Goal: Task Accomplishment & Management: Use online tool/utility

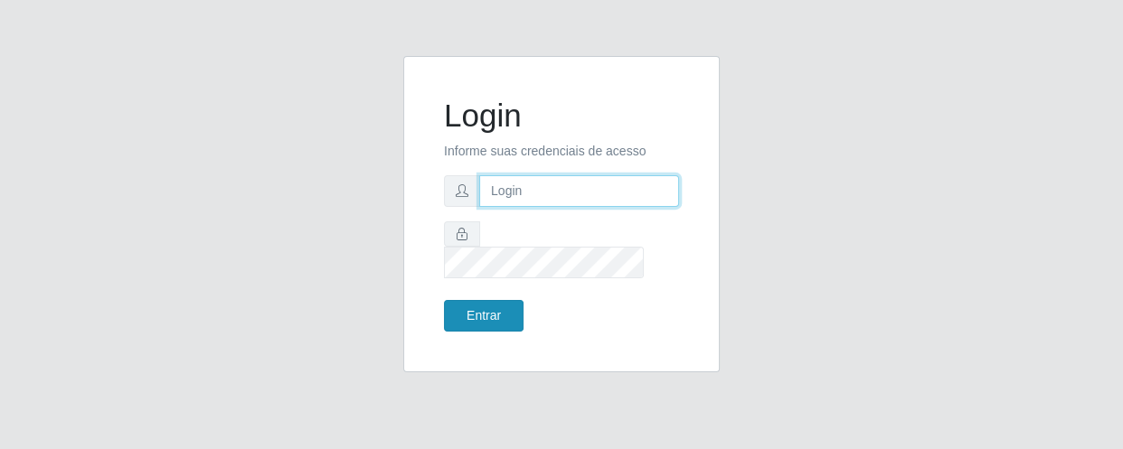
type input "[EMAIL_ADDRESS][DOMAIN_NAME]"
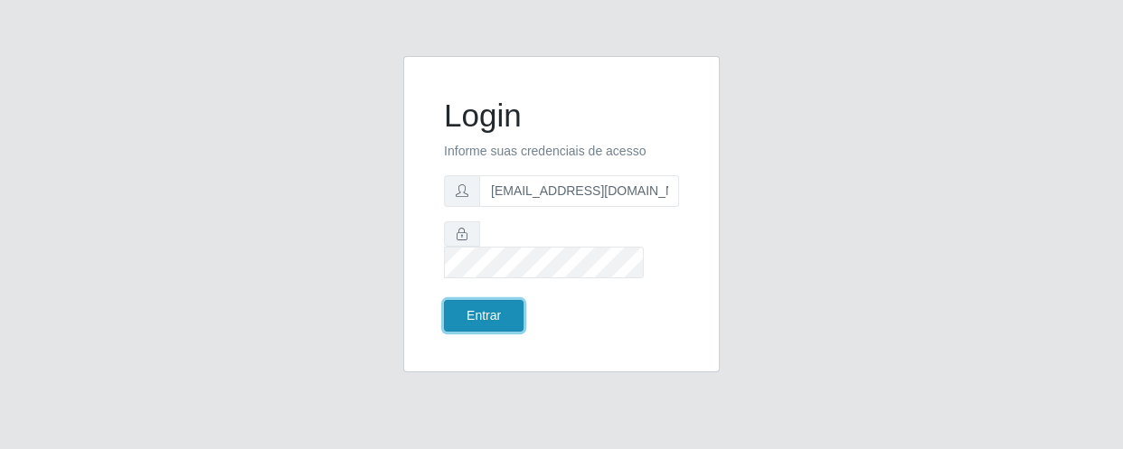
click at [506, 309] on button "Entrar" at bounding box center [484, 316] width 80 height 32
click at [511, 311] on button "Entrar" at bounding box center [484, 316] width 80 height 32
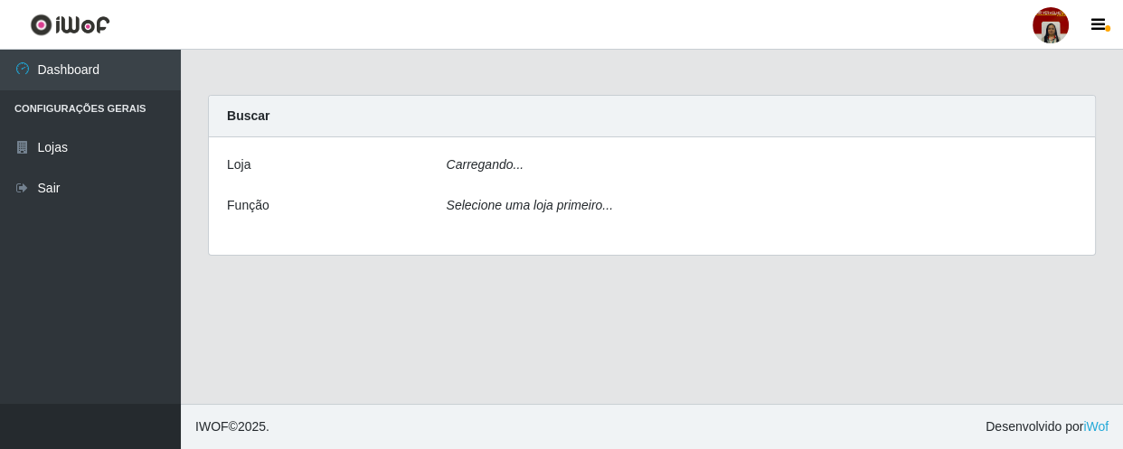
drag, startPoint x: 511, startPoint y: 311, endPoint x: 521, endPoint y: 316, distance: 10.9
click at [521, 316] on main "Carregando... Buscar [PERSON_NAME]... Função Selecione uma loja primeiro..." at bounding box center [652, 227] width 942 height 354
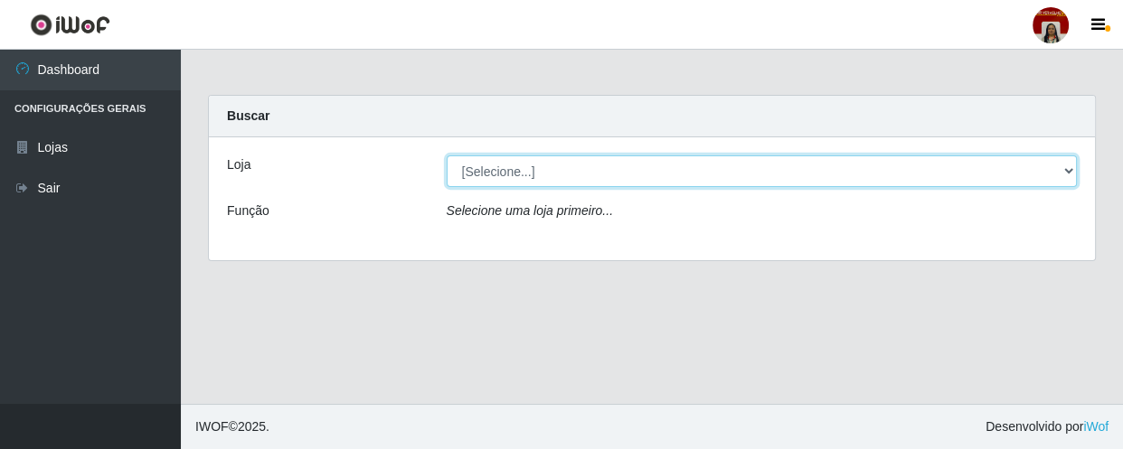
click at [576, 170] on select "[Selecione...] Mar Vermelho - Loja 04" at bounding box center [762, 172] width 631 height 32
select select "251"
click at [447, 156] on select "[Selecione...] Mar Vermelho - Loja 04" at bounding box center [762, 172] width 631 height 32
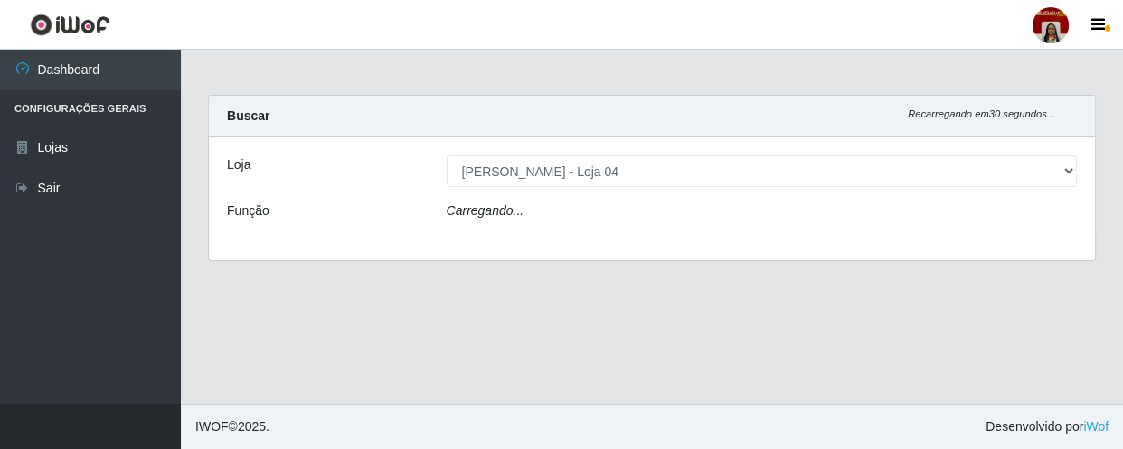
click at [597, 213] on div "Carregando..." at bounding box center [762, 215] width 658 height 26
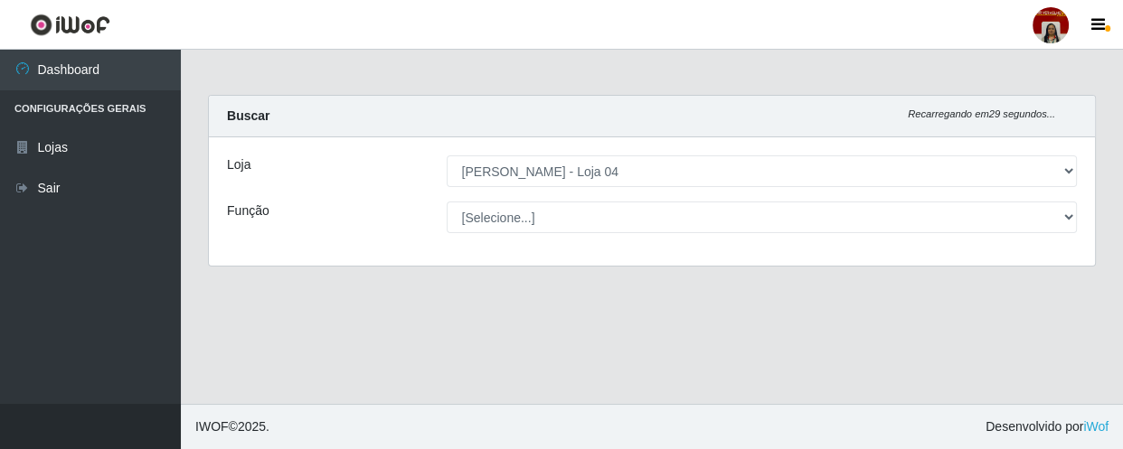
click at [597, 213] on select "[Selecione...] ASG ASG + ASG ++ Auxiliar de Depósito Auxiliar de Depósito + Aux…" at bounding box center [762, 218] width 631 height 32
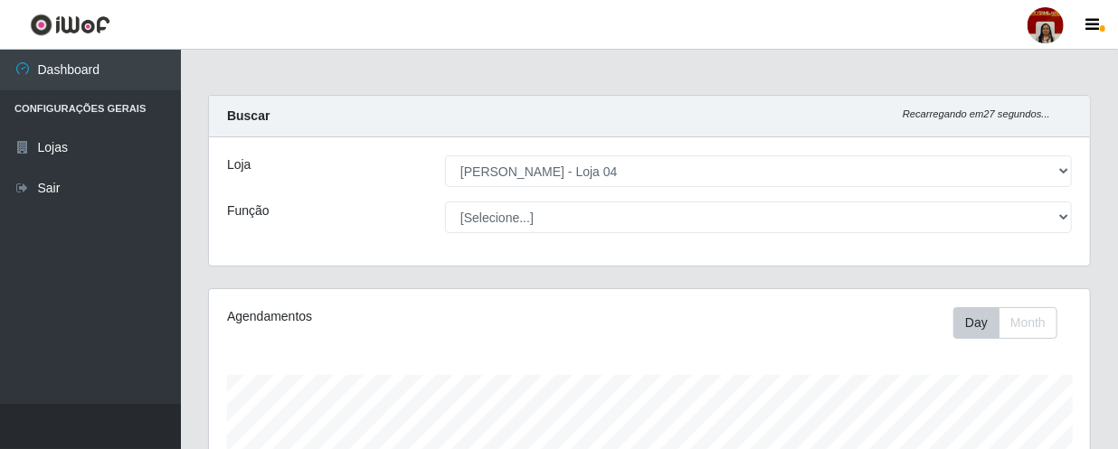
scroll to position [375, 881]
select select "1"
click at [445, 202] on select "[Selecione...] ASG ASG + ASG ++ Auxiliar de Depósito Auxiliar de Depósito + Aux…" at bounding box center [758, 218] width 627 height 32
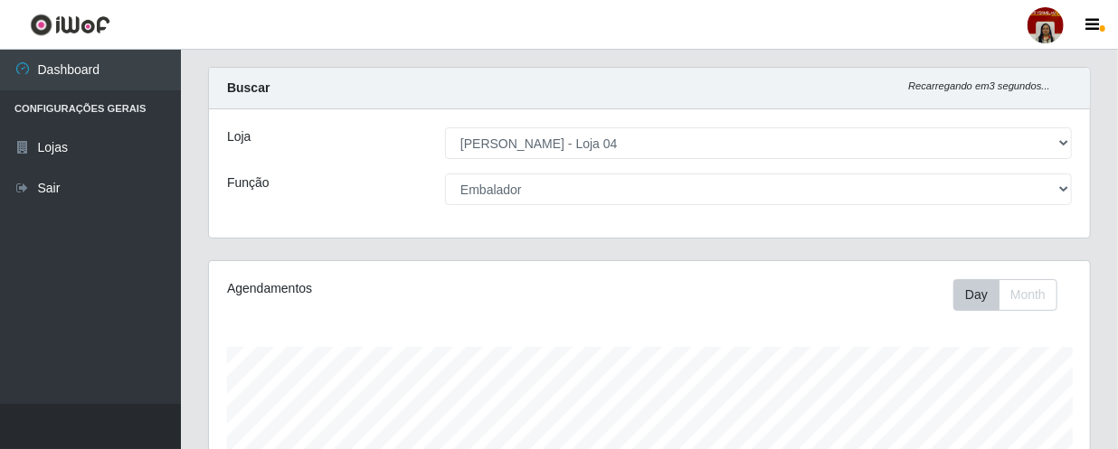
scroll to position [0, 0]
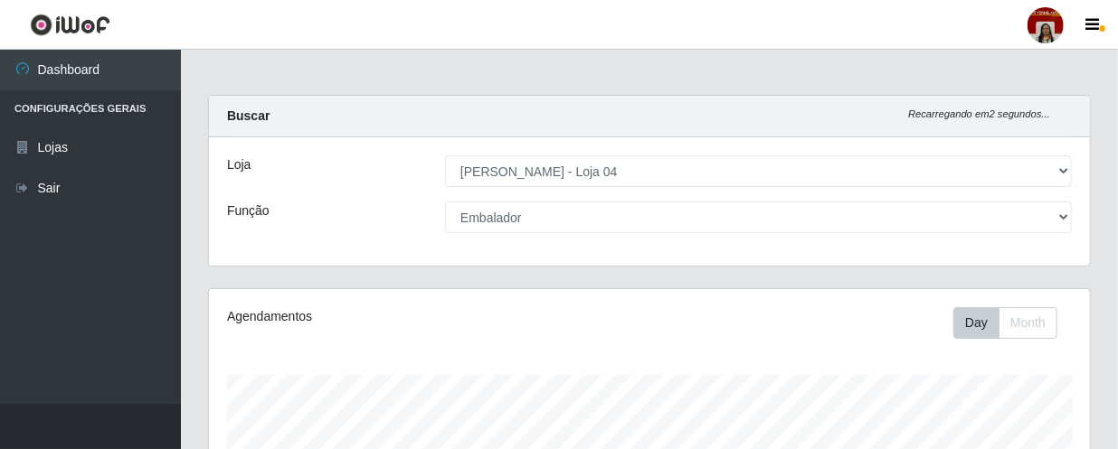
click at [560, 217] on select "[Selecione...] ASG ASG + ASG ++ Auxiliar de Depósito Auxiliar de Depósito + Aux…" at bounding box center [758, 218] width 627 height 32
click at [578, 215] on select "[Selecione...] ASG ASG + ASG ++ Auxiliar de Depósito Auxiliar de Depósito + Aux…" at bounding box center [758, 218] width 627 height 32
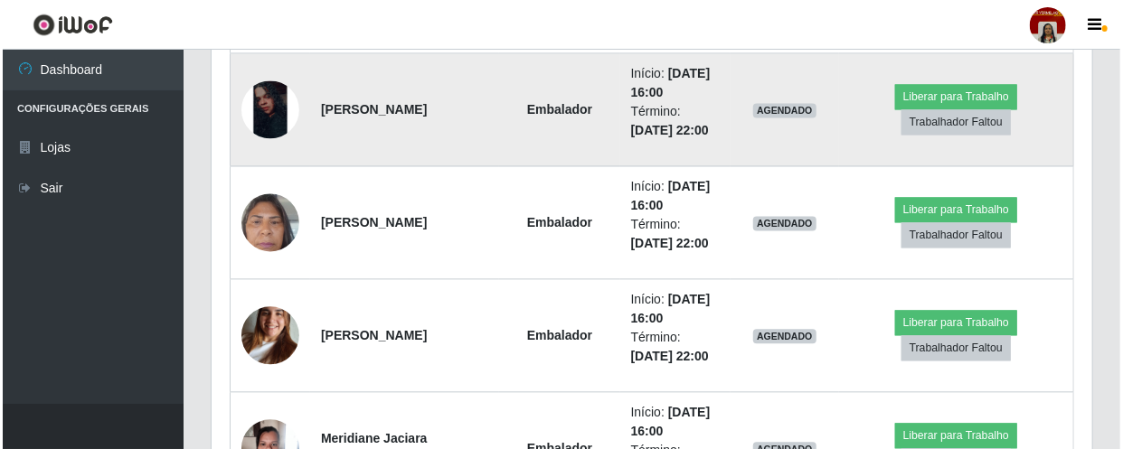
scroll to position [993, 0]
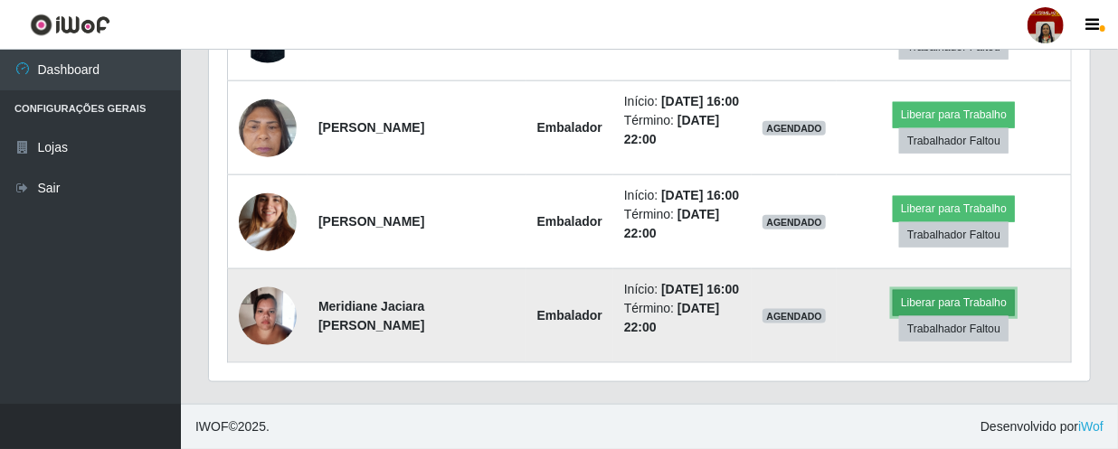
click at [938, 290] on button "Liberar para Trabalho" at bounding box center [954, 302] width 122 height 25
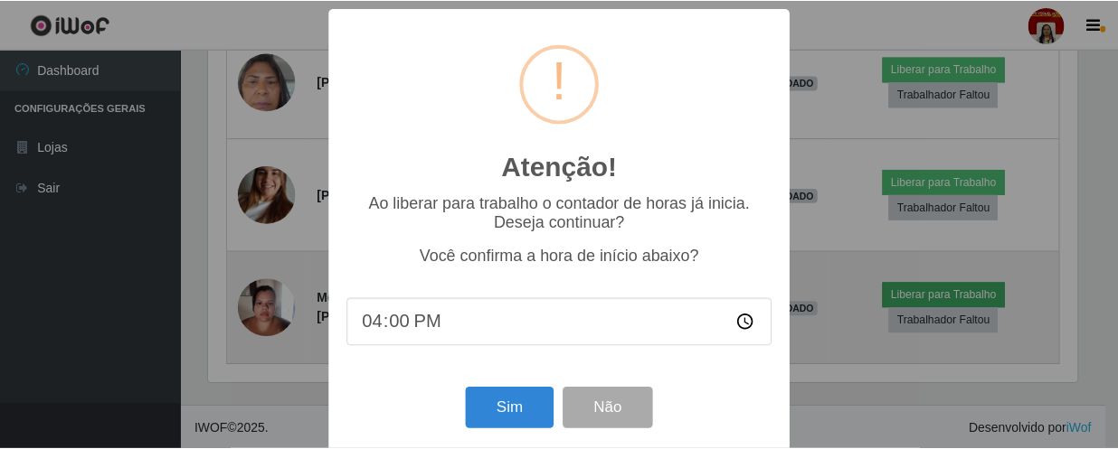
scroll to position [375, 873]
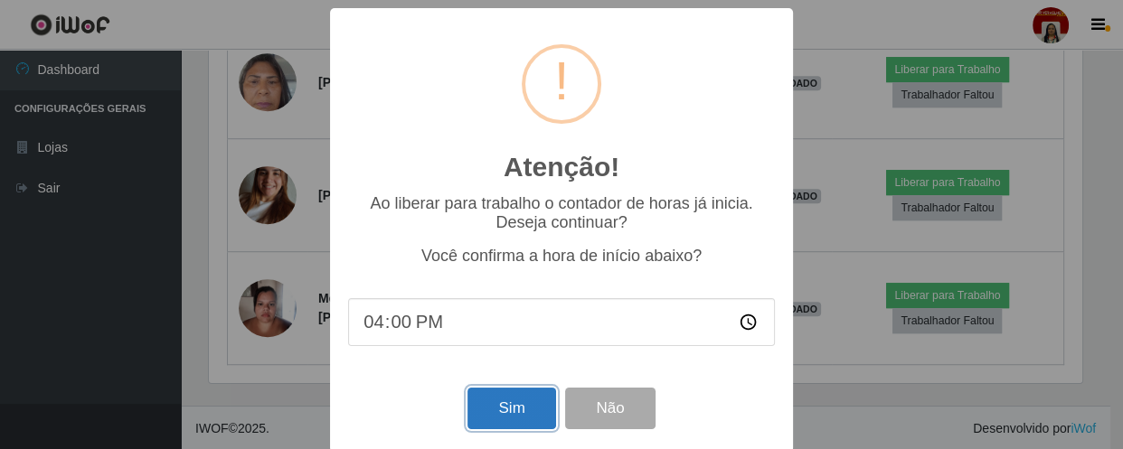
click at [505, 408] on button "Sim" at bounding box center [512, 409] width 88 height 43
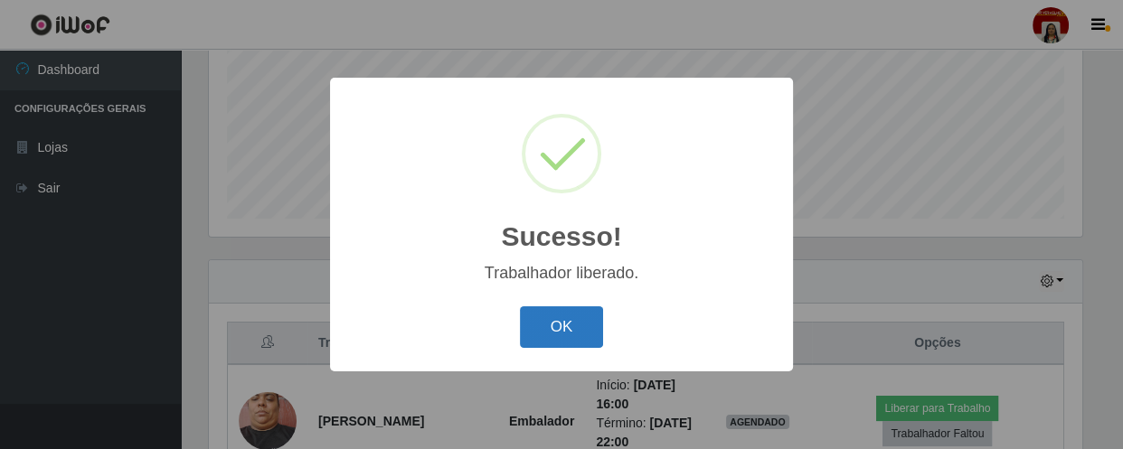
click at [566, 327] on button "OK" at bounding box center [562, 328] width 84 height 43
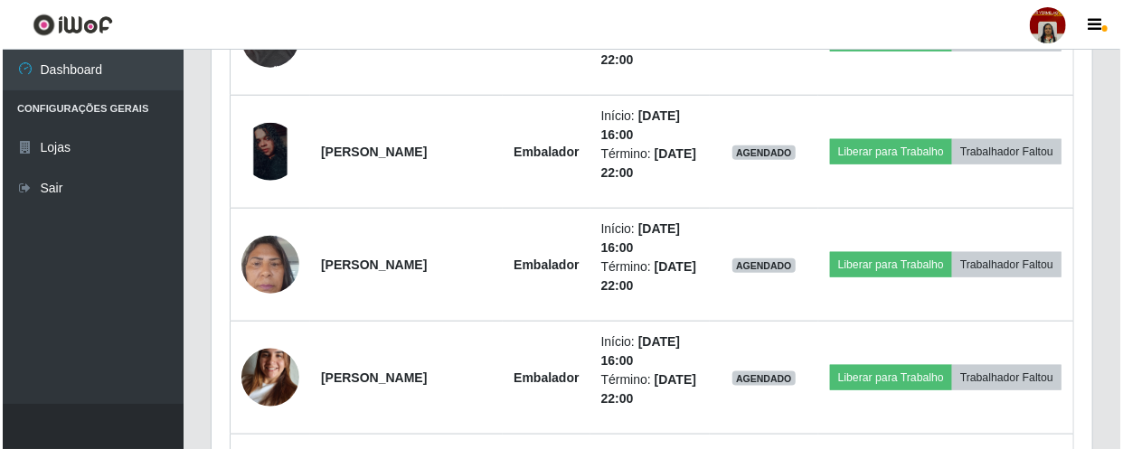
scroll to position [839, 0]
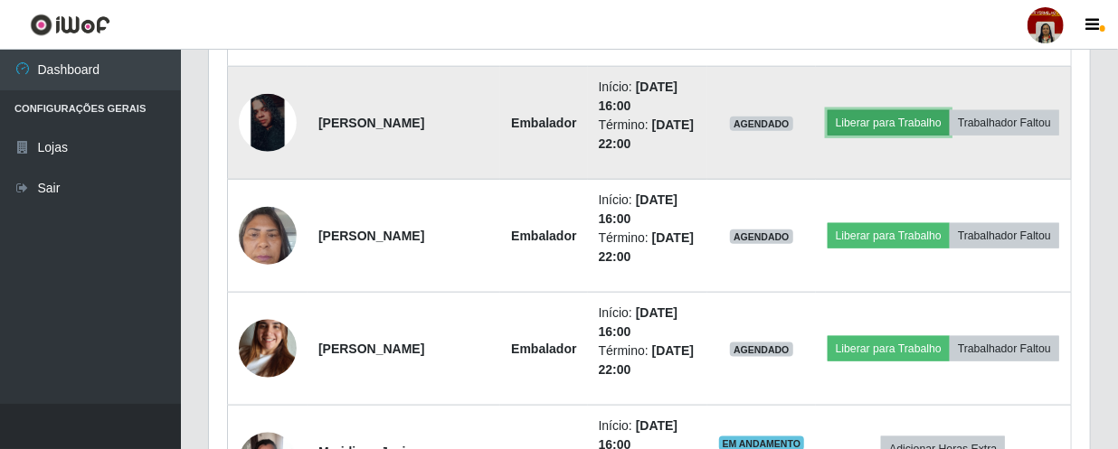
click at [950, 110] on button "Liberar para Trabalho" at bounding box center [888, 122] width 122 height 25
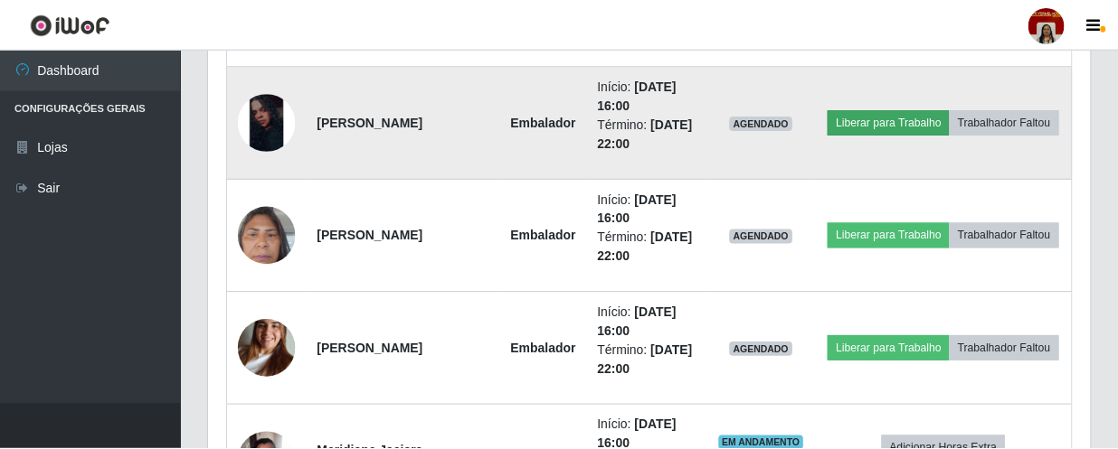
scroll to position [375, 873]
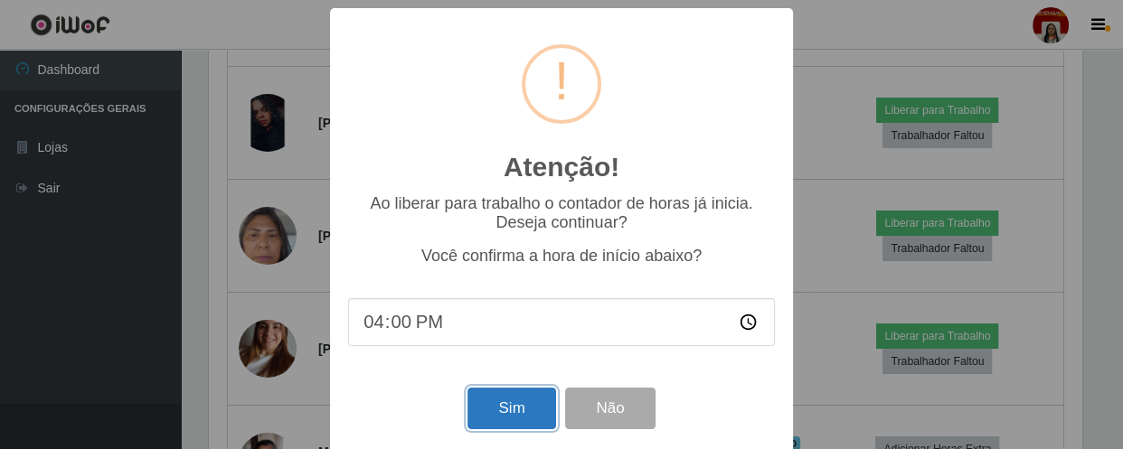
click at [496, 414] on button "Sim" at bounding box center [512, 409] width 88 height 43
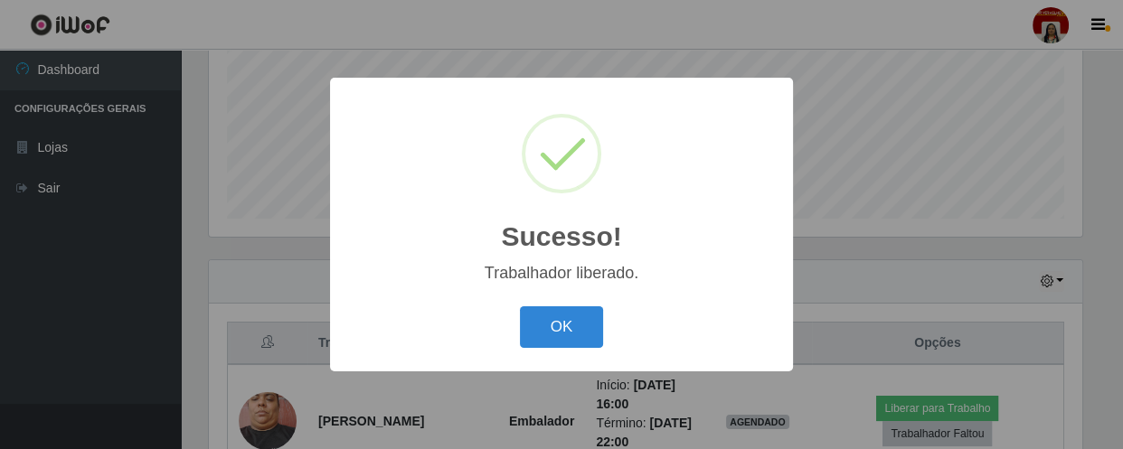
click at [564, 305] on div "OK Cancel" at bounding box center [561, 327] width 427 height 52
click at [557, 327] on button "OK" at bounding box center [562, 328] width 84 height 43
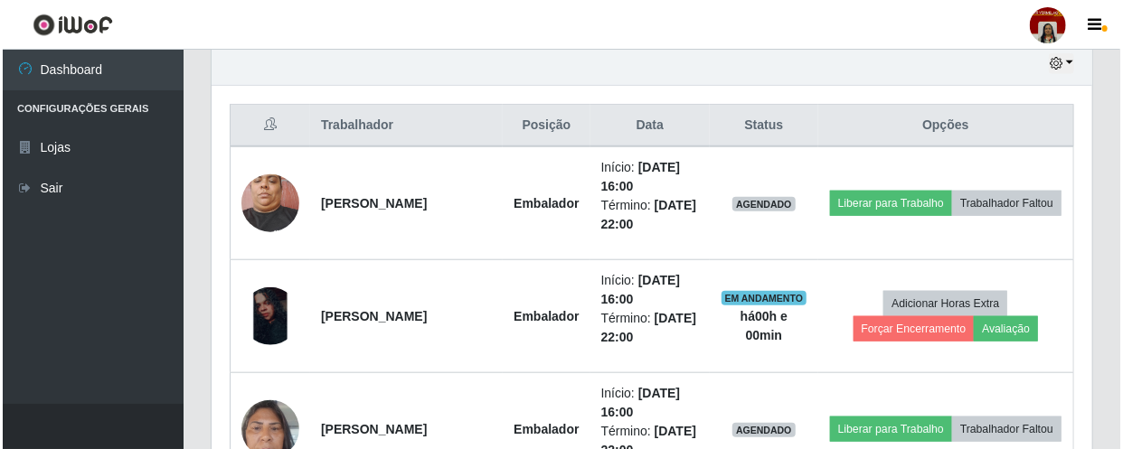
scroll to position [675, 0]
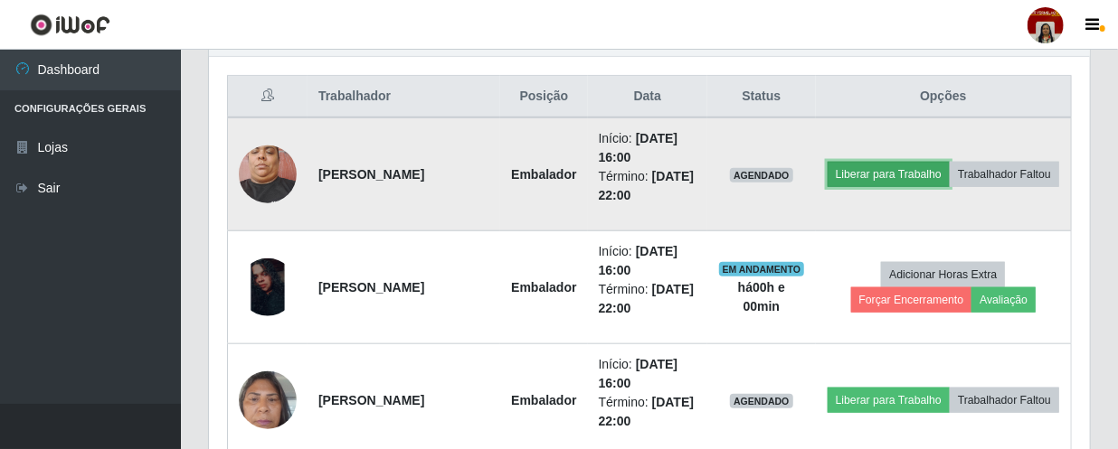
click at [945, 168] on button "Liberar para Trabalho" at bounding box center [888, 174] width 122 height 25
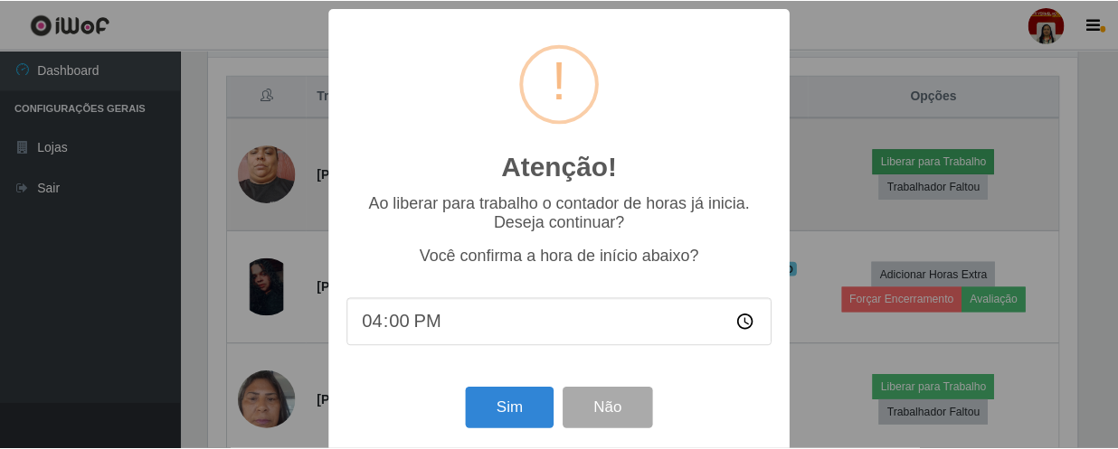
scroll to position [375, 873]
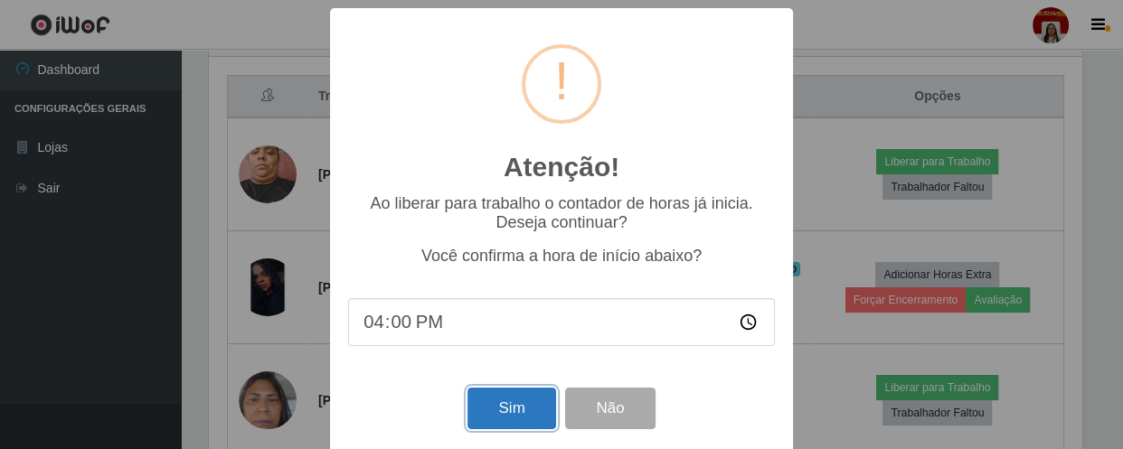
click at [523, 424] on button "Sim" at bounding box center [512, 409] width 88 height 43
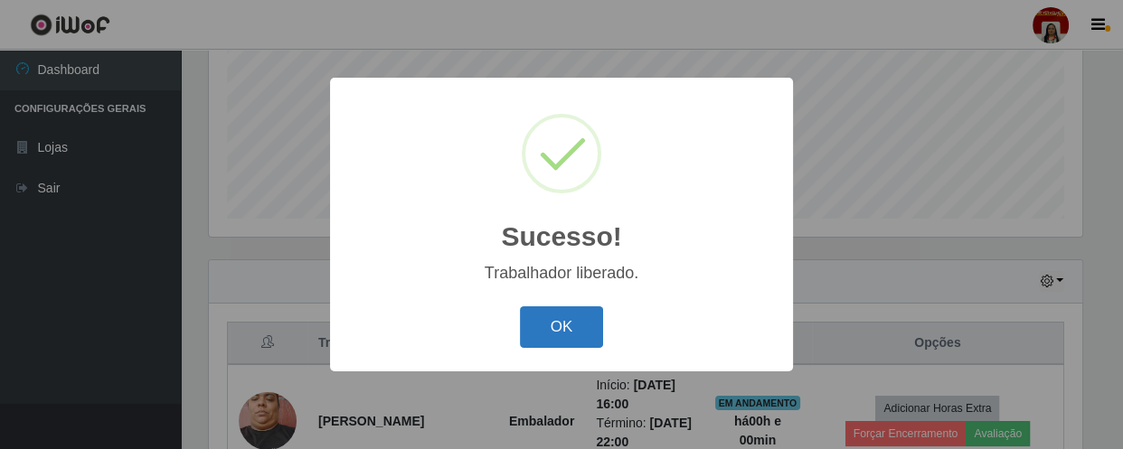
click at [558, 331] on button "OK" at bounding box center [562, 328] width 84 height 43
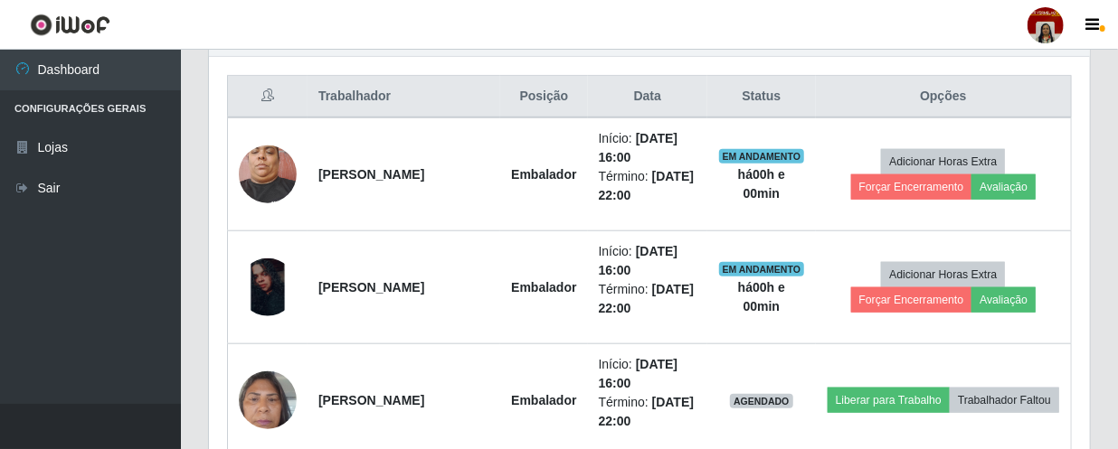
scroll to position [757, 0]
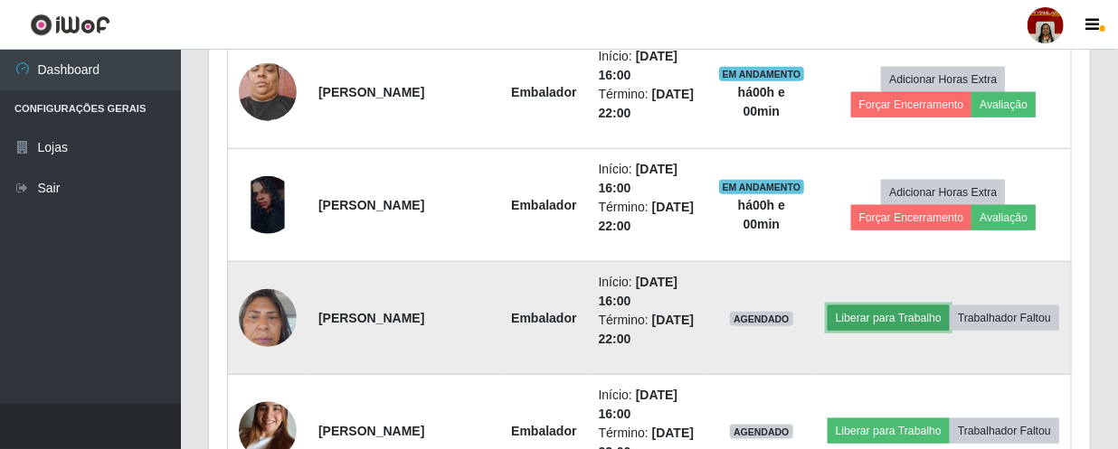
click at [922, 306] on button "Liberar para Trabalho" at bounding box center [888, 318] width 122 height 25
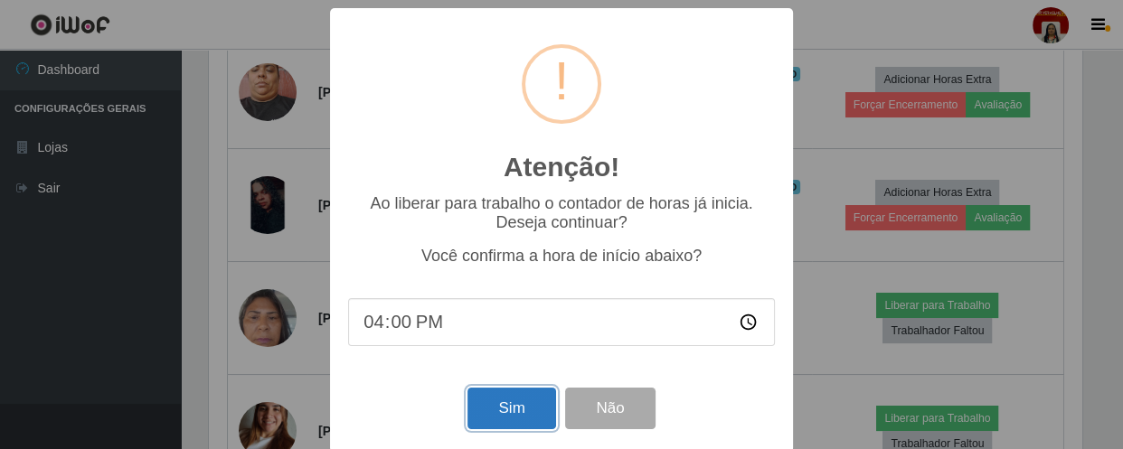
click at [497, 402] on button "Sim" at bounding box center [512, 409] width 88 height 43
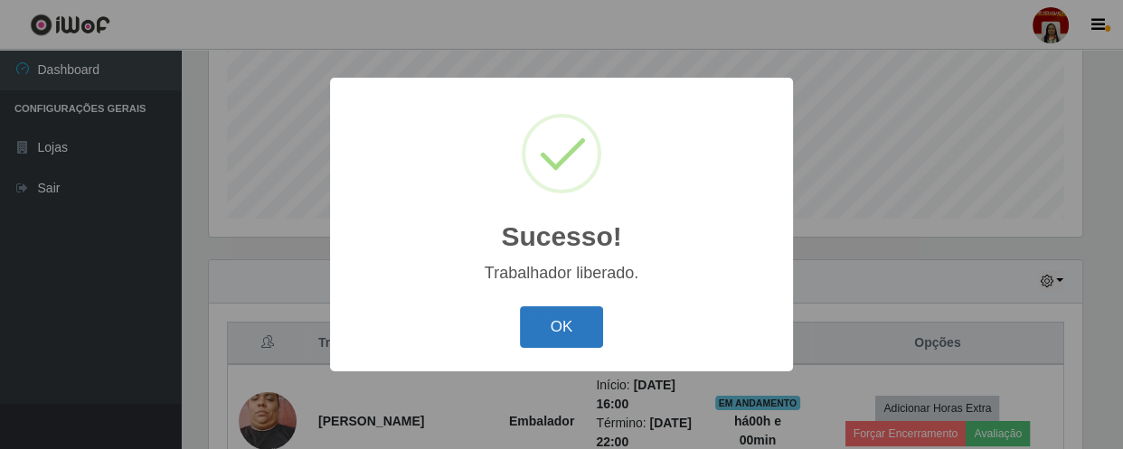
click at [543, 326] on button "OK" at bounding box center [562, 328] width 84 height 43
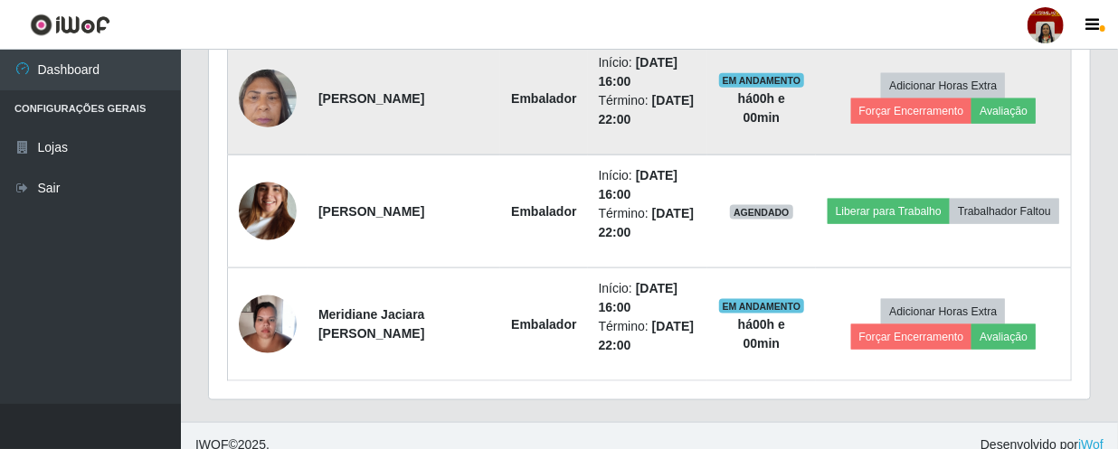
scroll to position [993, 0]
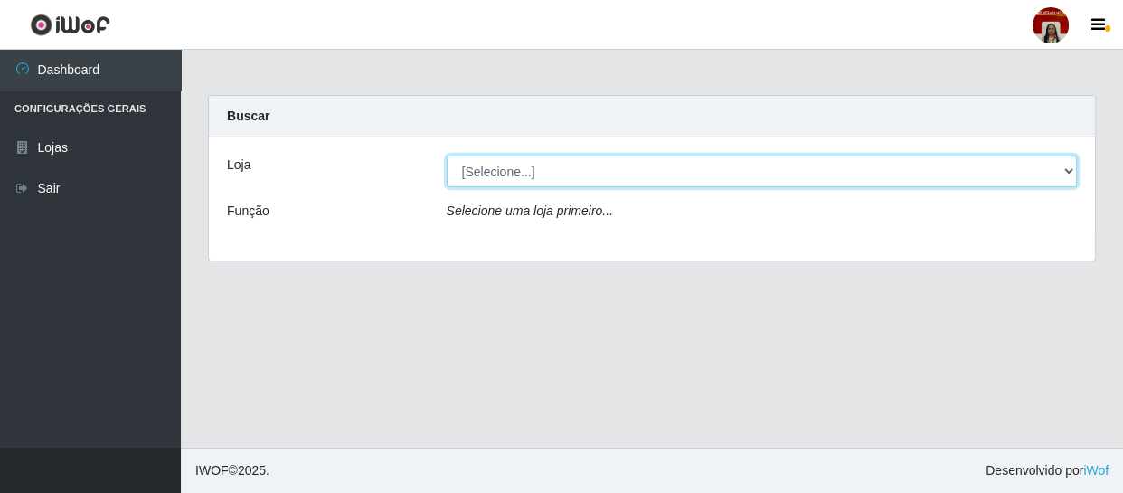
click at [535, 179] on select "[Selecione...] Mar Vermelho - Loja 04" at bounding box center [762, 172] width 631 height 32
select select "251"
click at [447, 156] on select "[Selecione...] Mar Vermelho - Loja 04" at bounding box center [762, 172] width 631 height 32
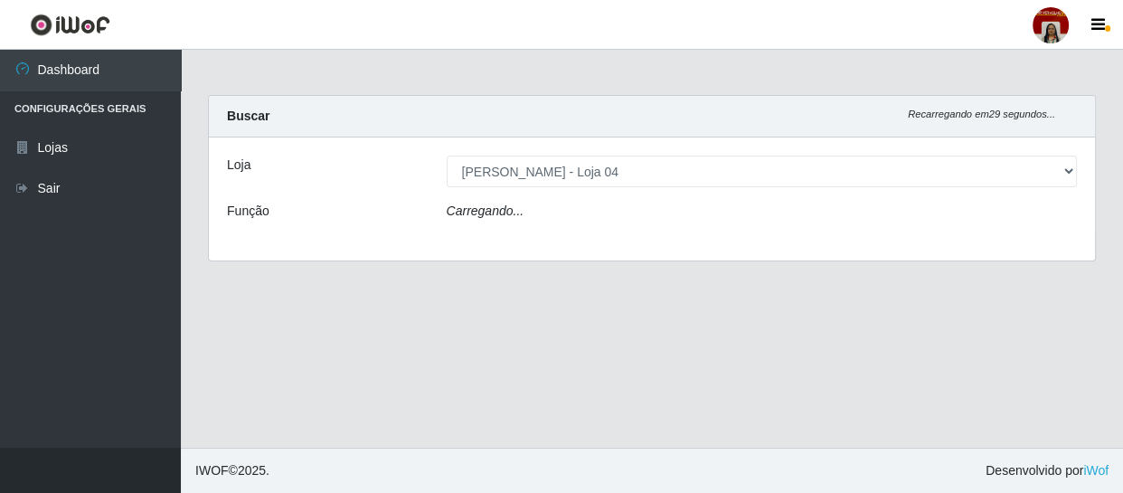
click at [556, 194] on div "Carregando..." at bounding box center [762, 215] width 658 height 26
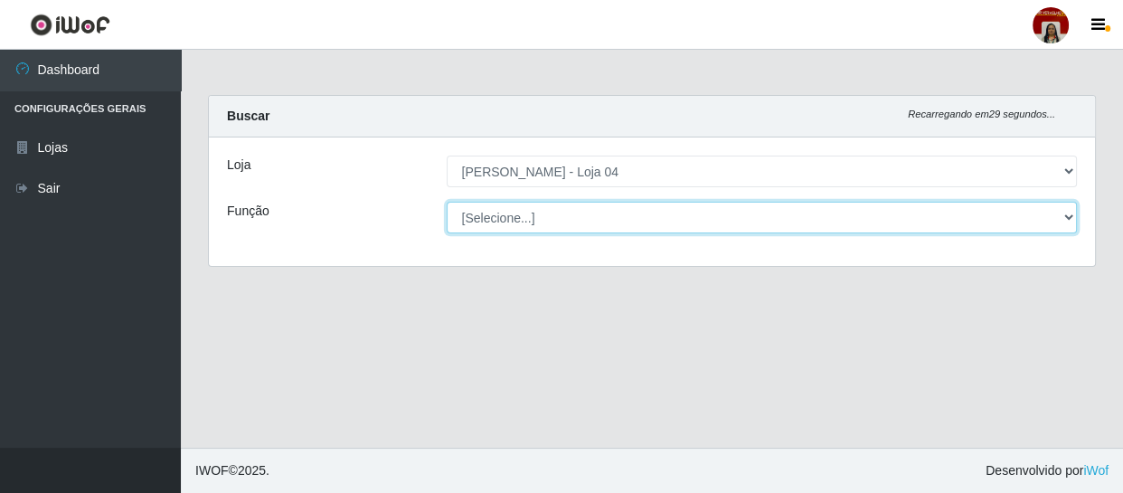
click at [556, 194] on select "[Selecione...] ASG ASG + ASG ++ Auxiliar de Depósito Auxiliar de Depósito + Aux…" at bounding box center [762, 218] width 631 height 32
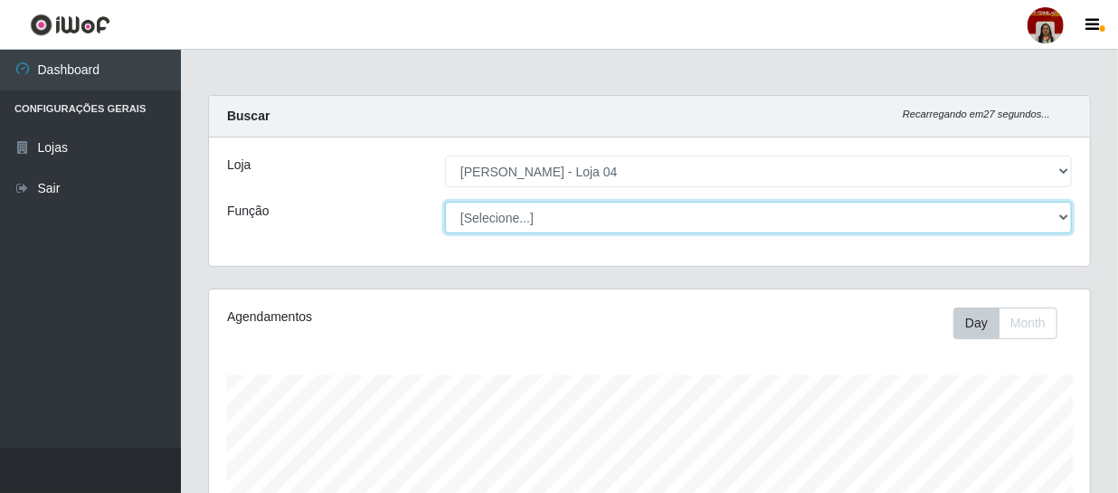
scroll to position [375, 881]
select select "1"
click at [445, 194] on select "[Selecione...] ASG ASG + ASG ++ Auxiliar de Depósito Auxiliar de Depósito + Aux…" at bounding box center [758, 218] width 627 height 32
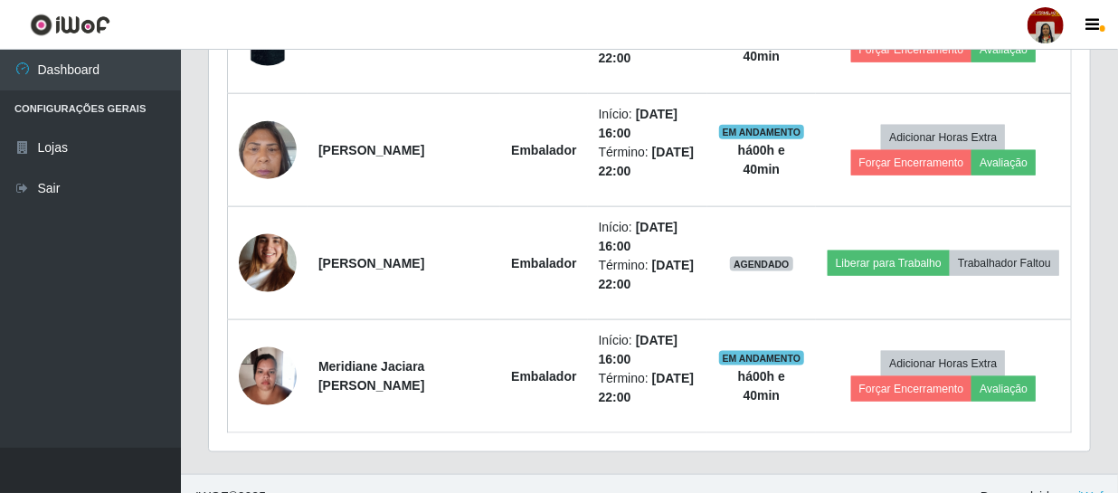
scroll to position [950, 0]
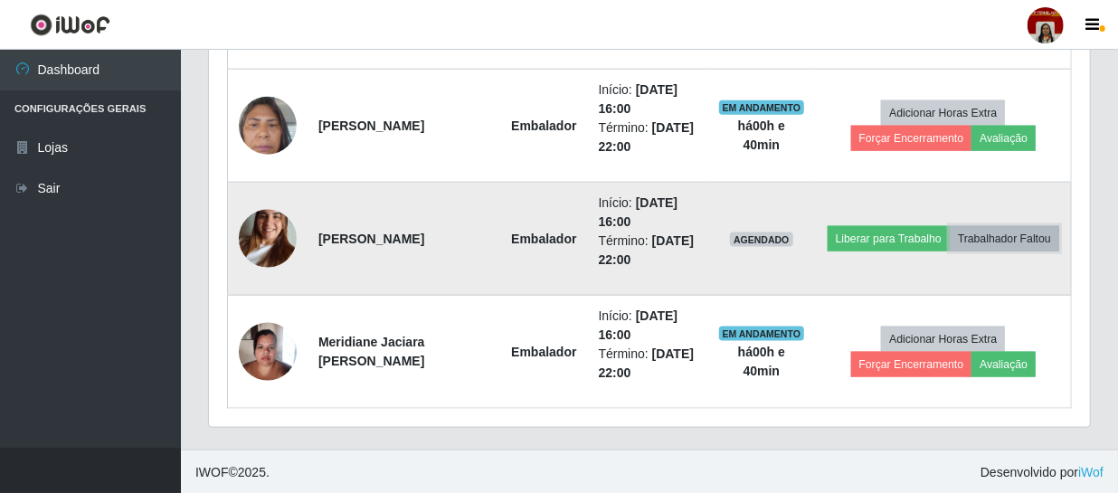
click at [559, 194] on button "Trabalhador Faltou" at bounding box center [1004, 238] width 109 height 25
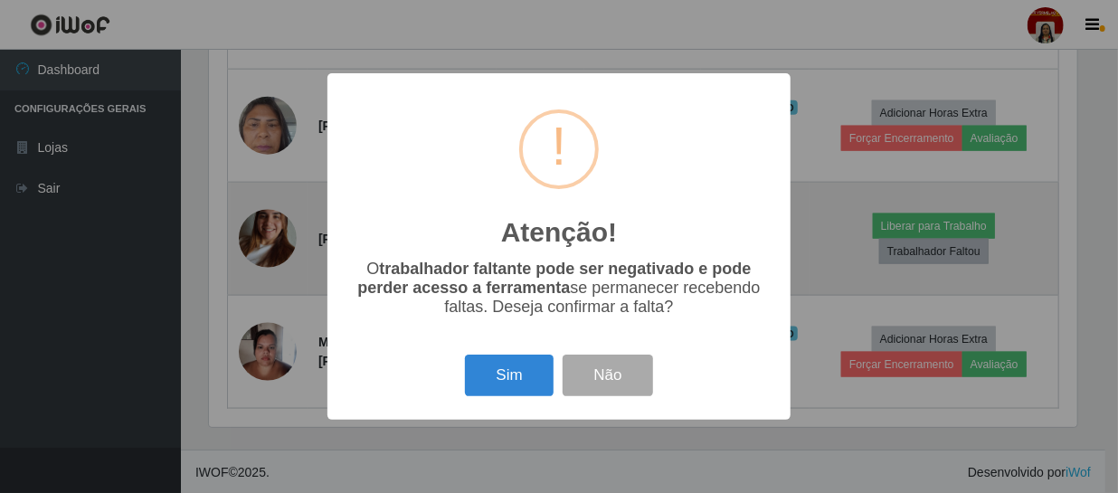
scroll to position [375, 873]
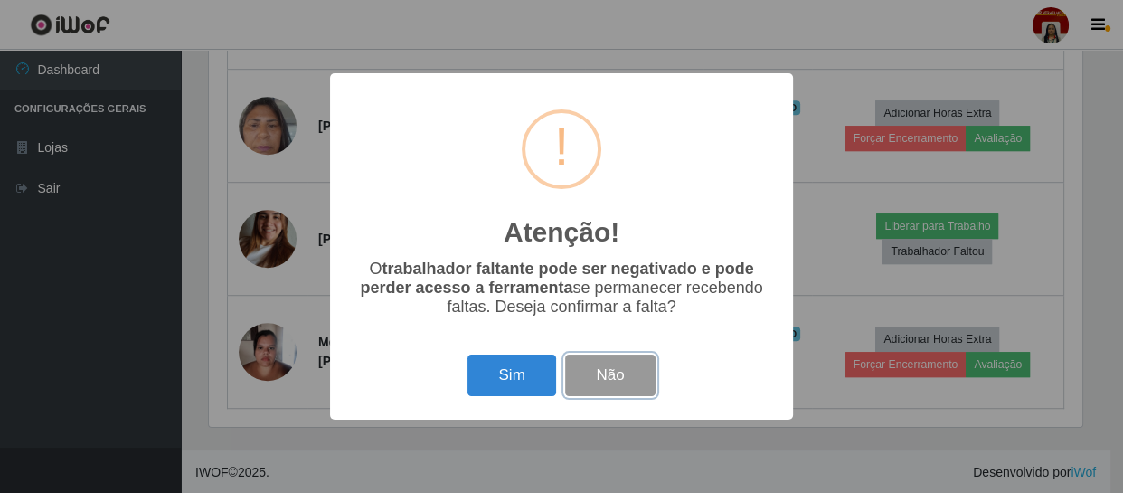
click at [559, 194] on button "Não" at bounding box center [610, 375] width 90 height 43
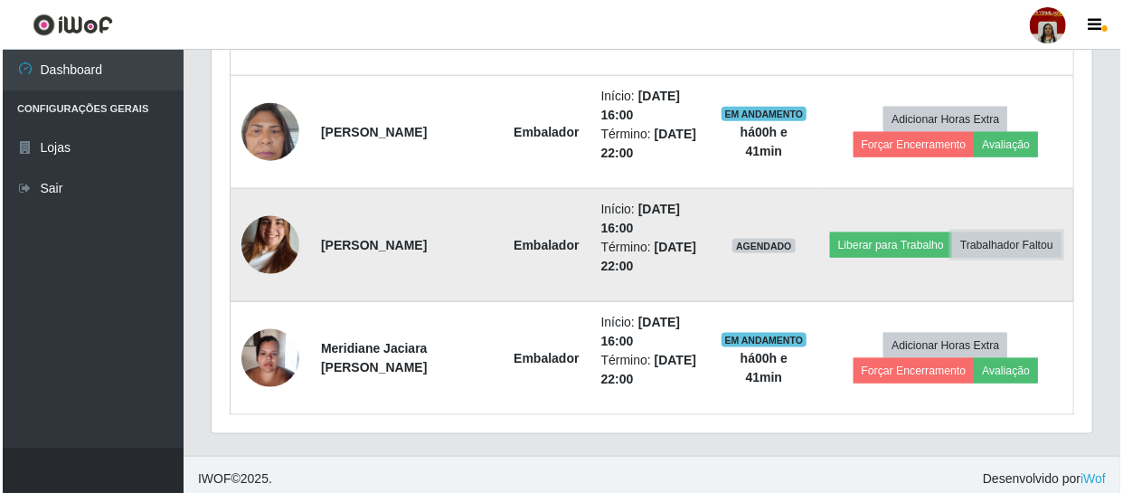
scroll to position [950, 0]
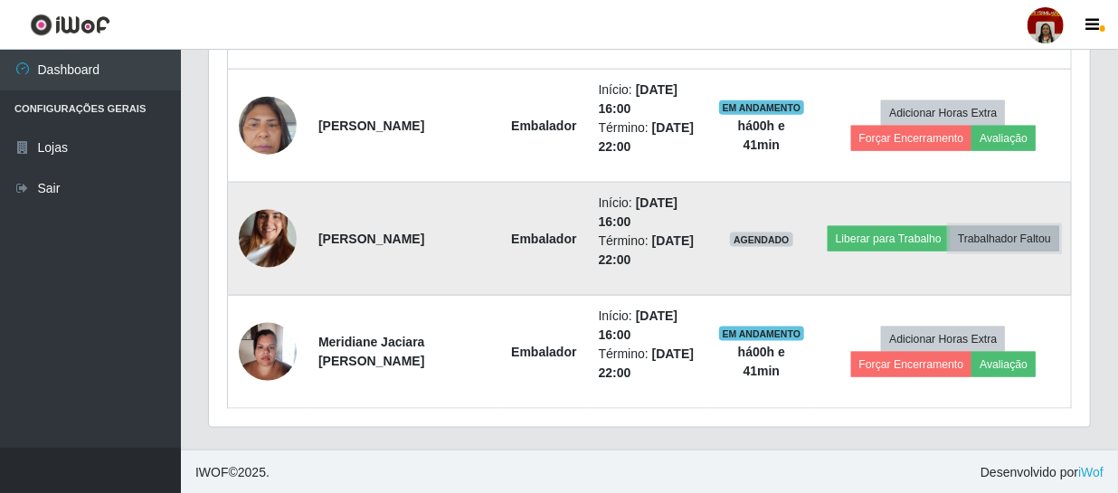
click at [559, 194] on button "Trabalhador Faltou" at bounding box center [1004, 238] width 109 height 25
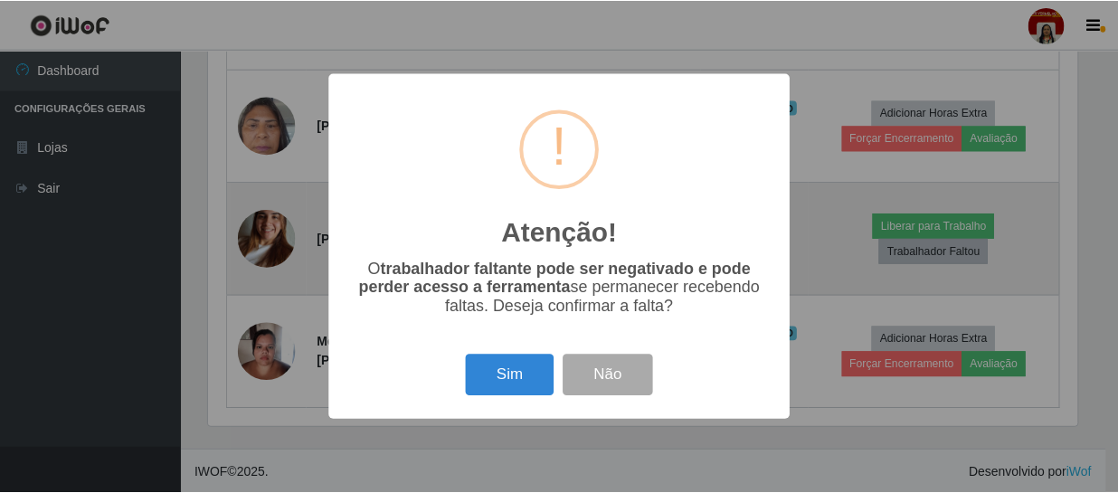
scroll to position [375, 873]
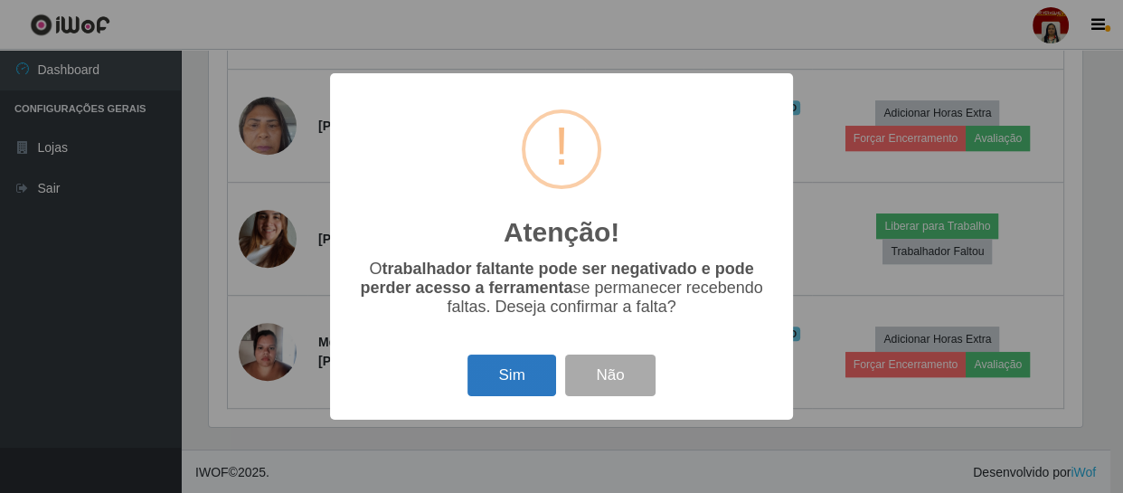
click at [530, 194] on button "Sim" at bounding box center [512, 375] width 88 height 43
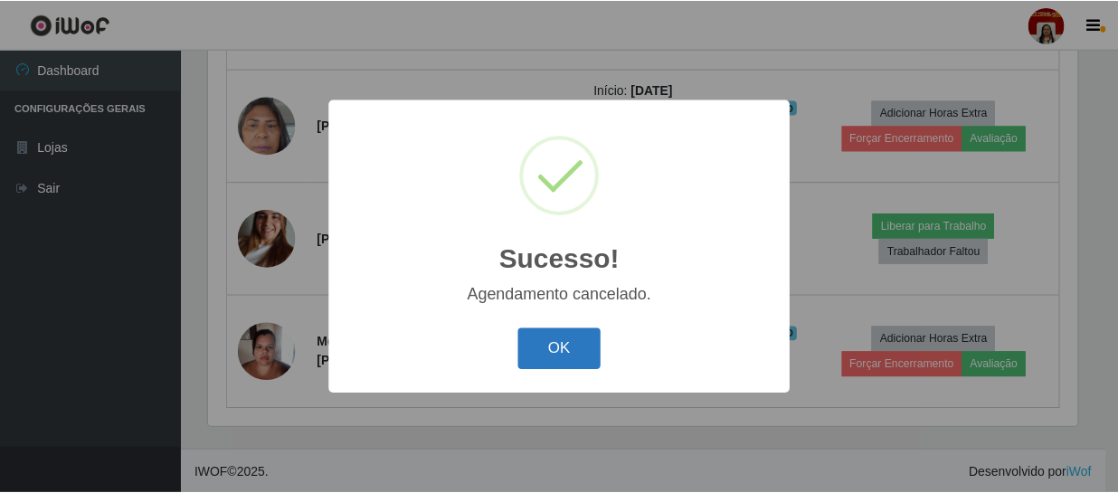
scroll to position [836, 0]
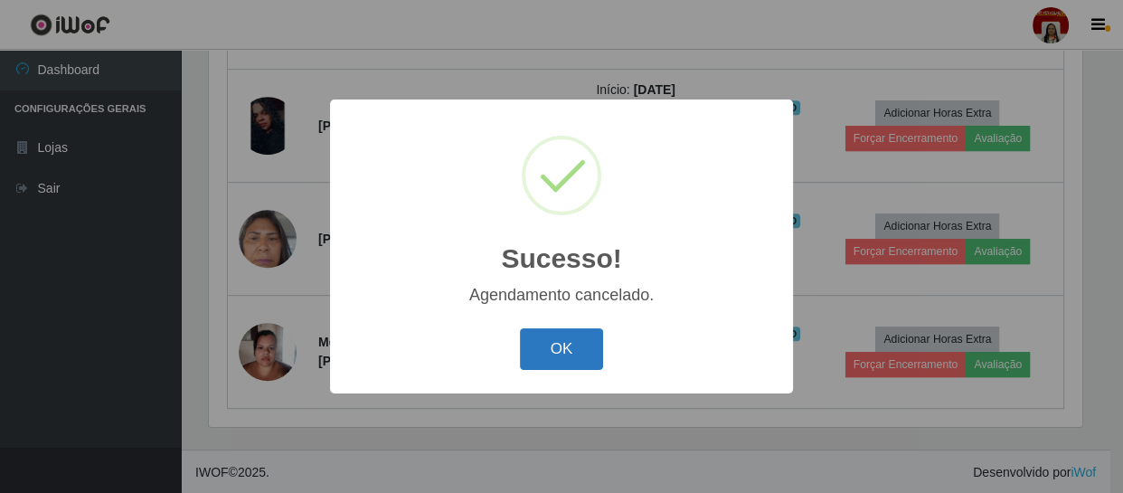
click at [543, 194] on button "OK" at bounding box center [562, 349] width 84 height 43
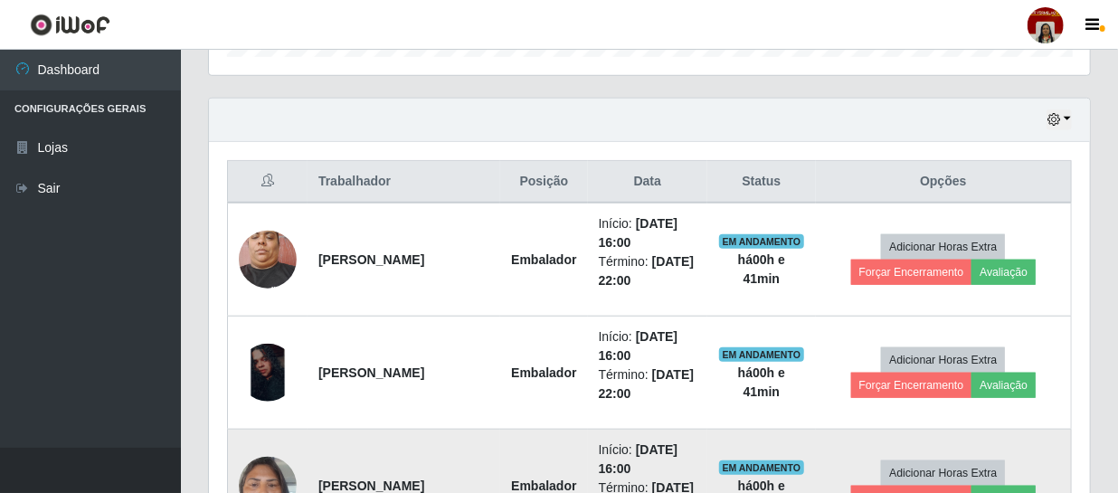
scroll to position [344, 0]
